Goal: Register for event/course

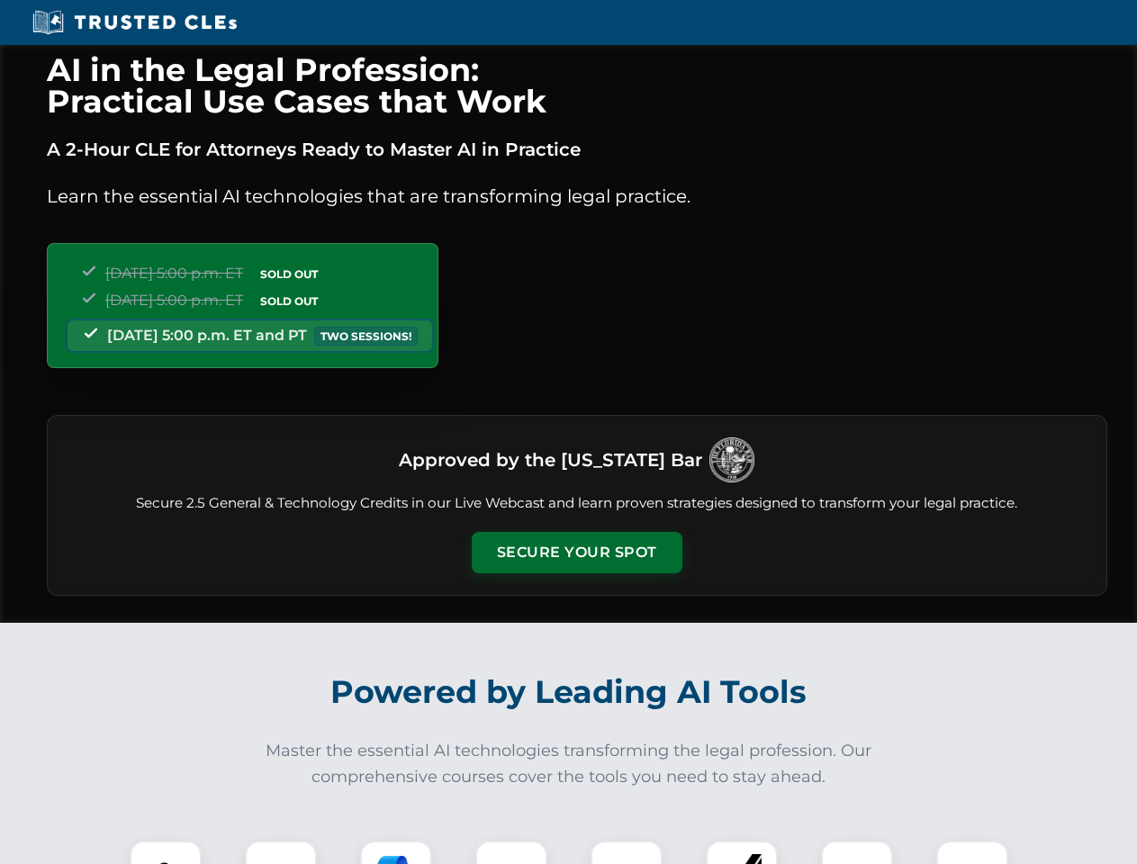
click at [576, 553] on button "Secure Your Spot" at bounding box center [577, 552] width 211 height 41
click at [166, 853] on img at bounding box center [166, 877] width 52 height 52
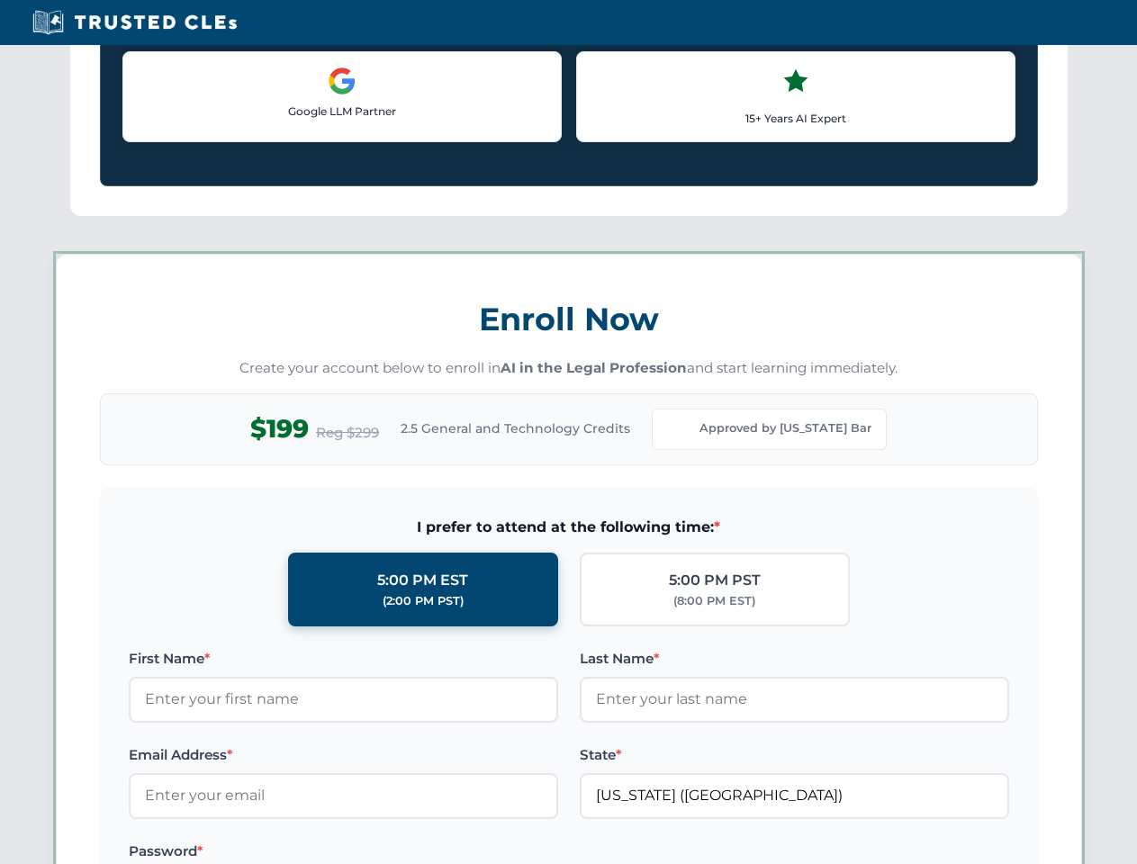
scroll to position [1561, 0]
